Goal: Check status: Check status

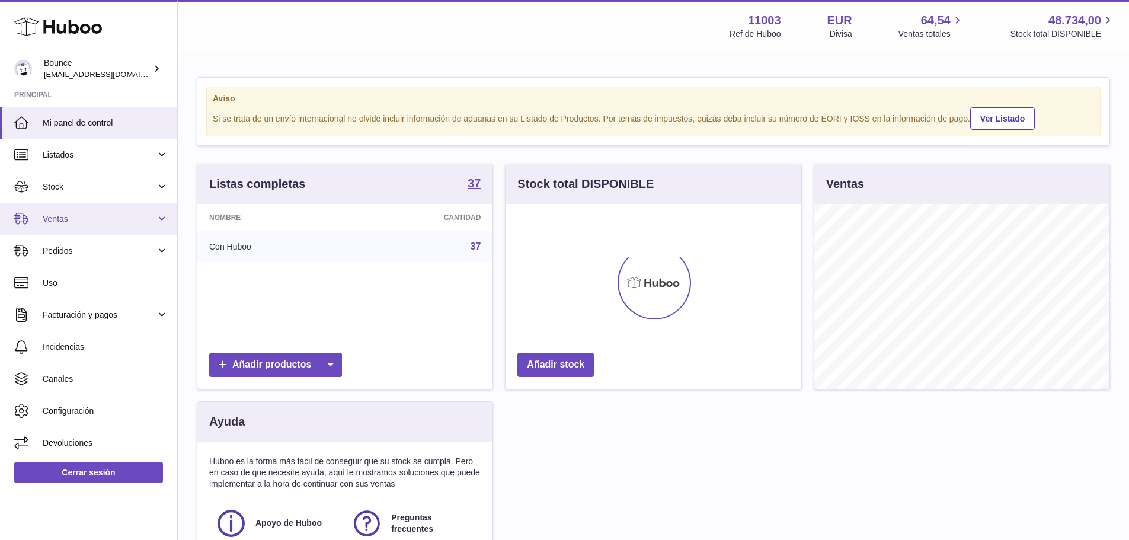
scroll to position [185, 296]
click at [85, 218] on span "Ventas" at bounding box center [99, 218] width 113 height 11
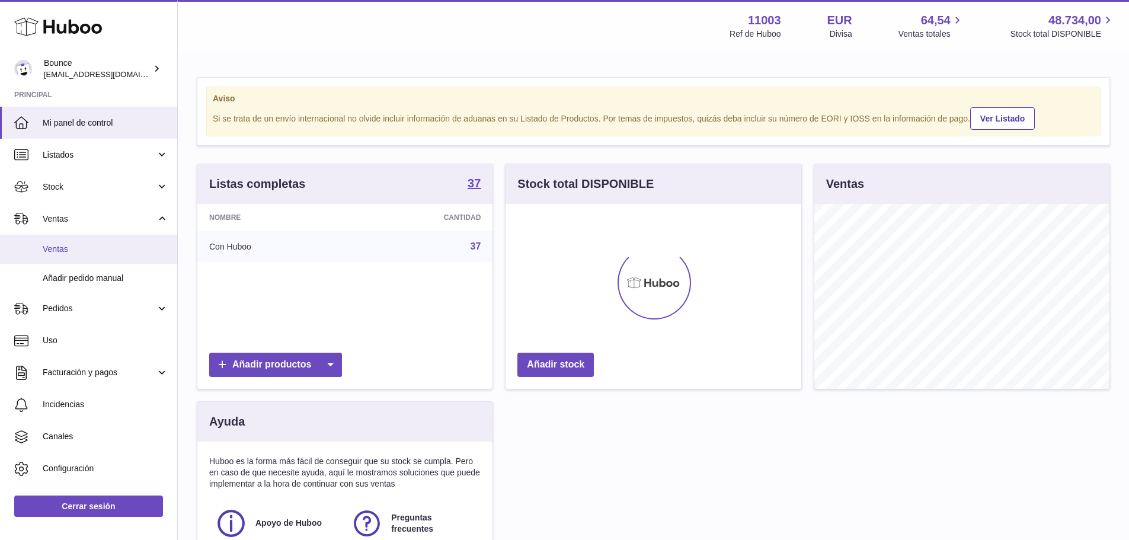
click at [82, 249] on span "Ventas" at bounding box center [106, 249] width 126 height 11
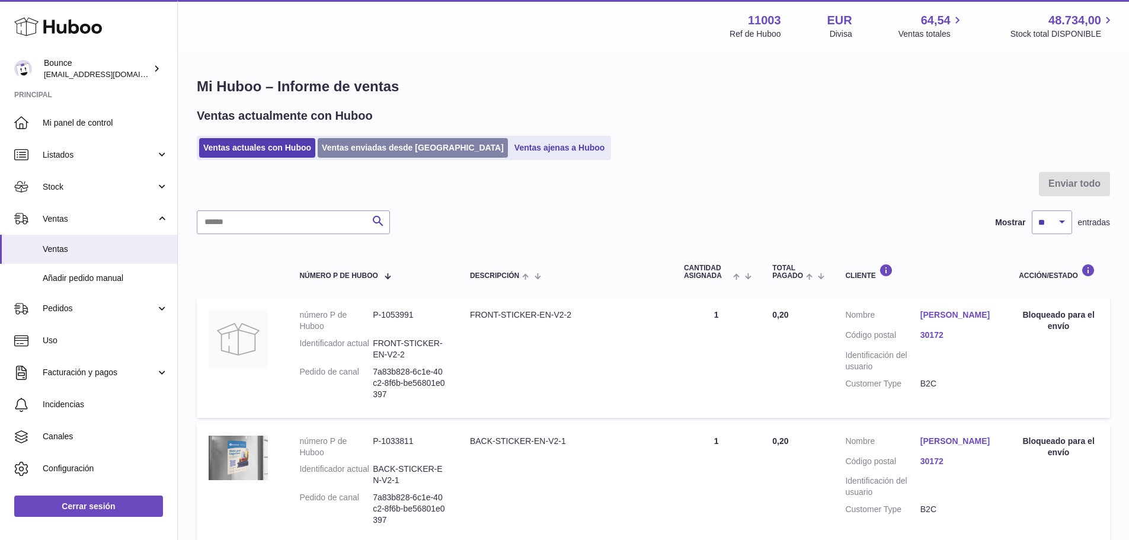
click at [357, 151] on link "Ventas enviadas desde [GEOGRAPHIC_DATA]" at bounding box center [413, 148] width 190 height 20
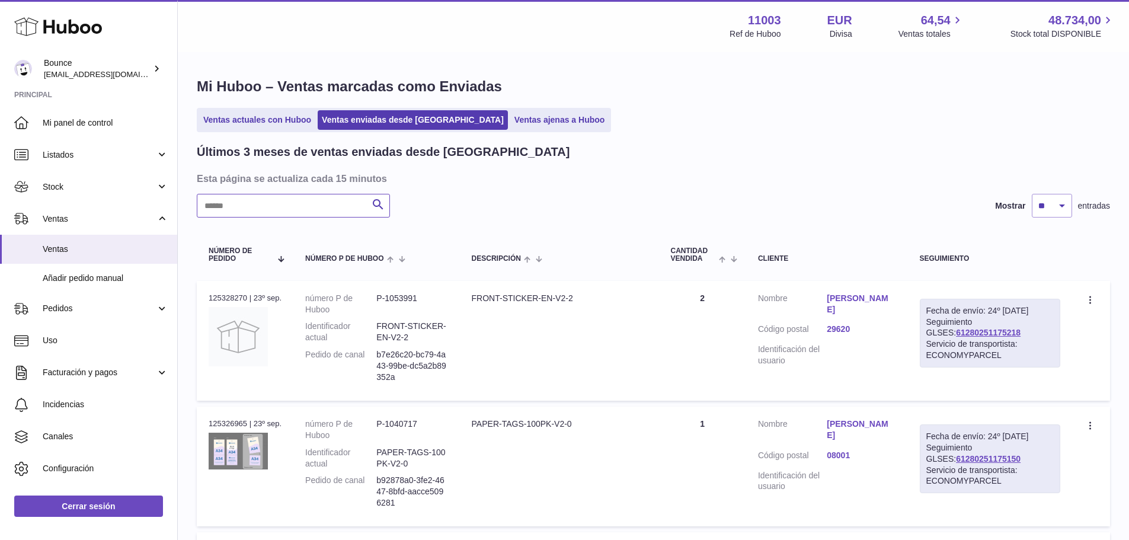
click at [301, 213] on input "text" at bounding box center [293, 206] width 193 height 24
paste input "**********"
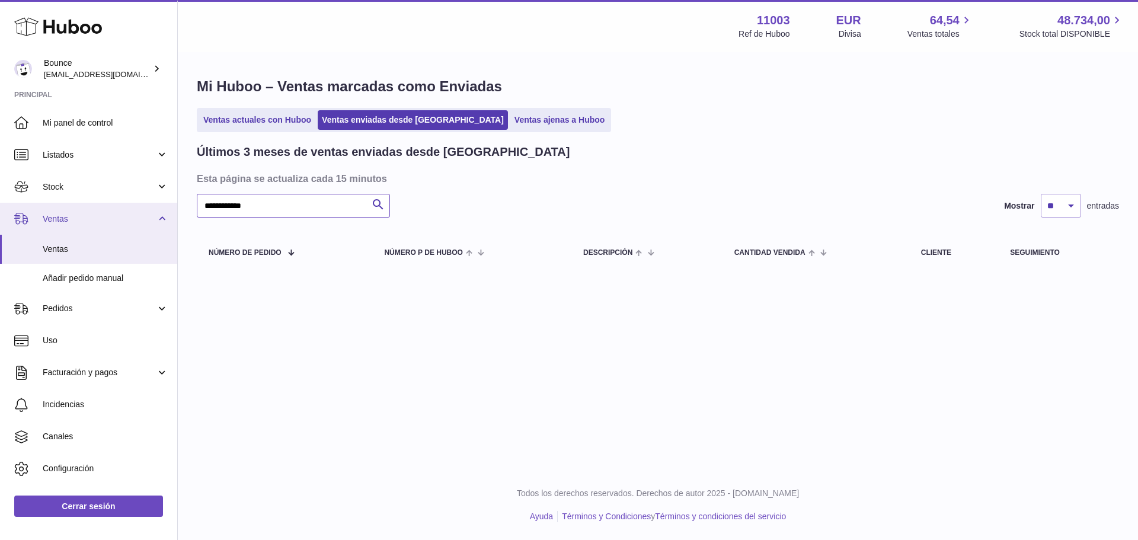
drag, startPoint x: 255, startPoint y: 201, endPoint x: 117, endPoint y: 204, distance: 137.5
click at [116, 204] on div "Huboo Bounce [EMAIL_ADDRESS][DOMAIN_NAME] Principal Mi panel de control Listado…" at bounding box center [569, 270] width 1138 height 540
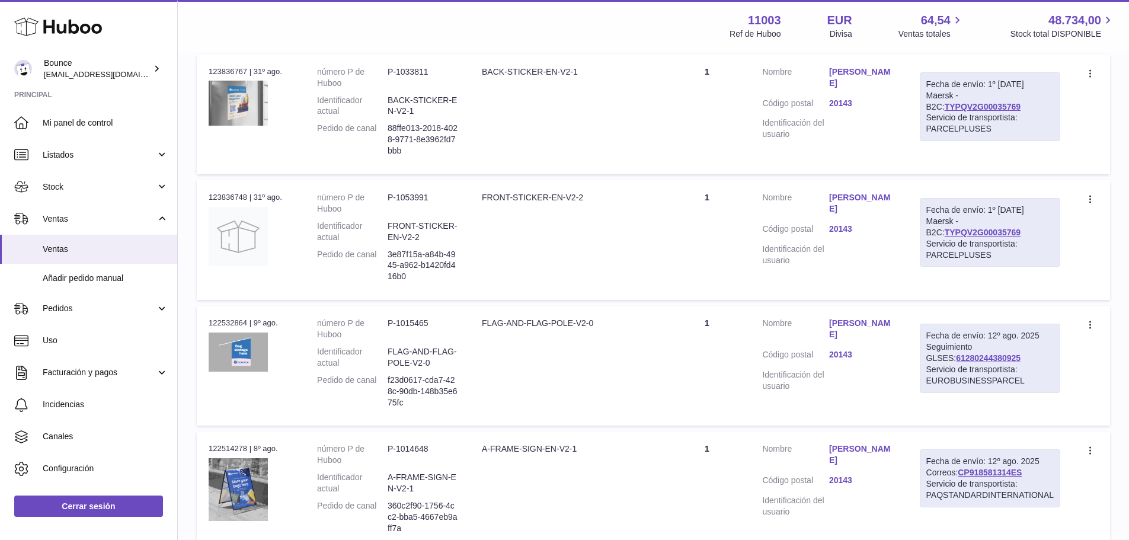
scroll to position [889, 0]
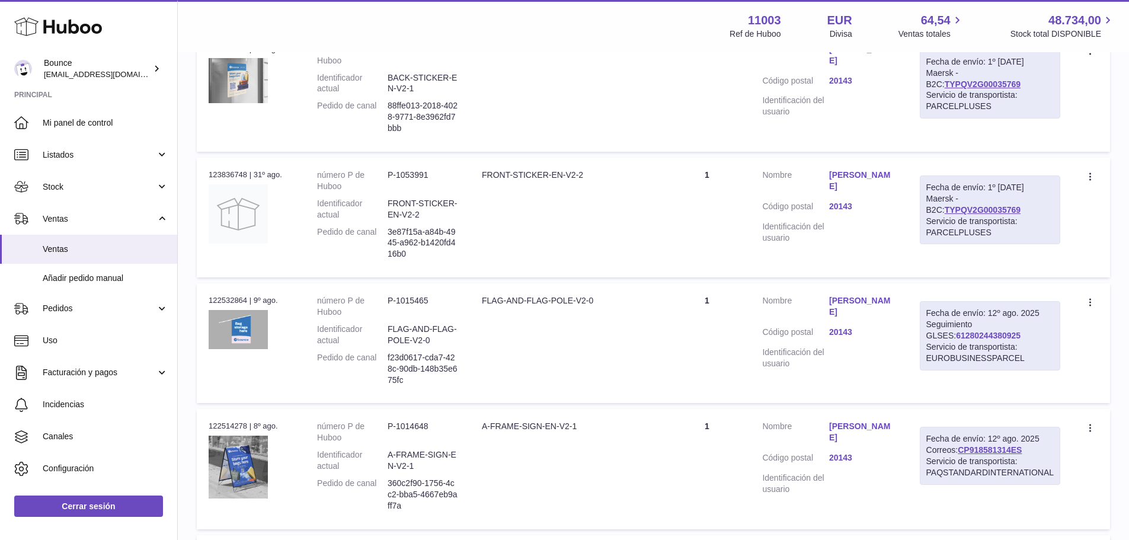
type input "*****"
drag, startPoint x: 1005, startPoint y: 334, endPoint x: 926, endPoint y: 335, distance: 78.2
click at [926, 335] on div "Fecha de envío: 12º ago. 2025 Seguimiento GLSES: 61280244380925 Servicio de tra…" at bounding box center [990, 335] width 140 height 69
copy link "61280244380925"
click at [1063, 334] on td "Fecha de envío: 12º ago. 2025 Seguimiento GLSES: 61280244380925 Servicio de tra…" at bounding box center [990, 343] width 164 height 120
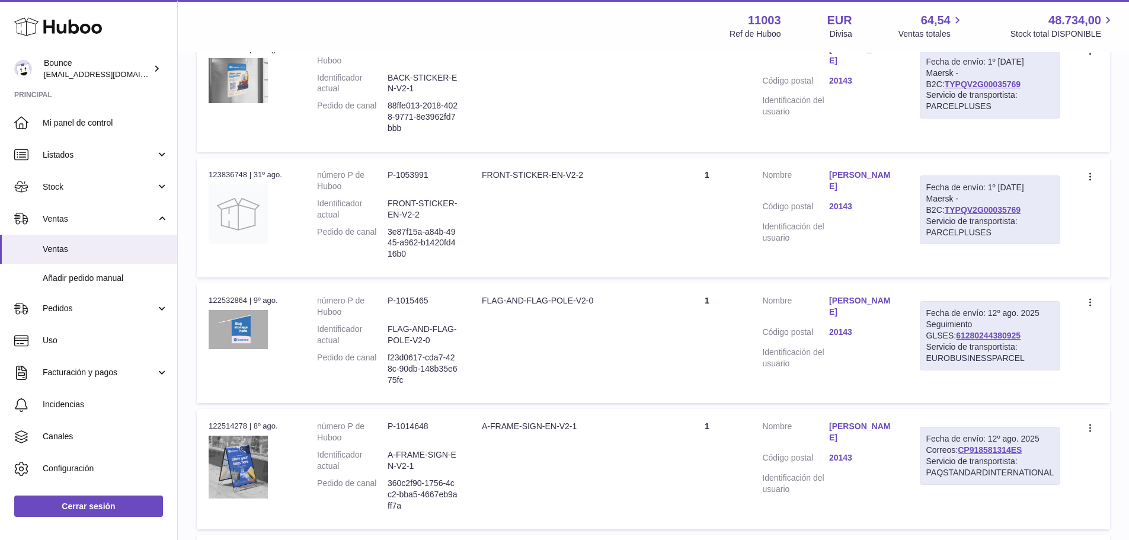
drag, startPoint x: 1015, startPoint y: 337, endPoint x: 928, endPoint y: 337, distance: 86.5
click at [928, 337] on div "Fecha de envío: 12º ago. 2025 Seguimiento GLSES: 61280244380925 Servicio de tra…" at bounding box center [990, 335] width 140 height 69
copy link "61280244380925"
